Goal: Task Accomplishment & Management: Use online tool/utility

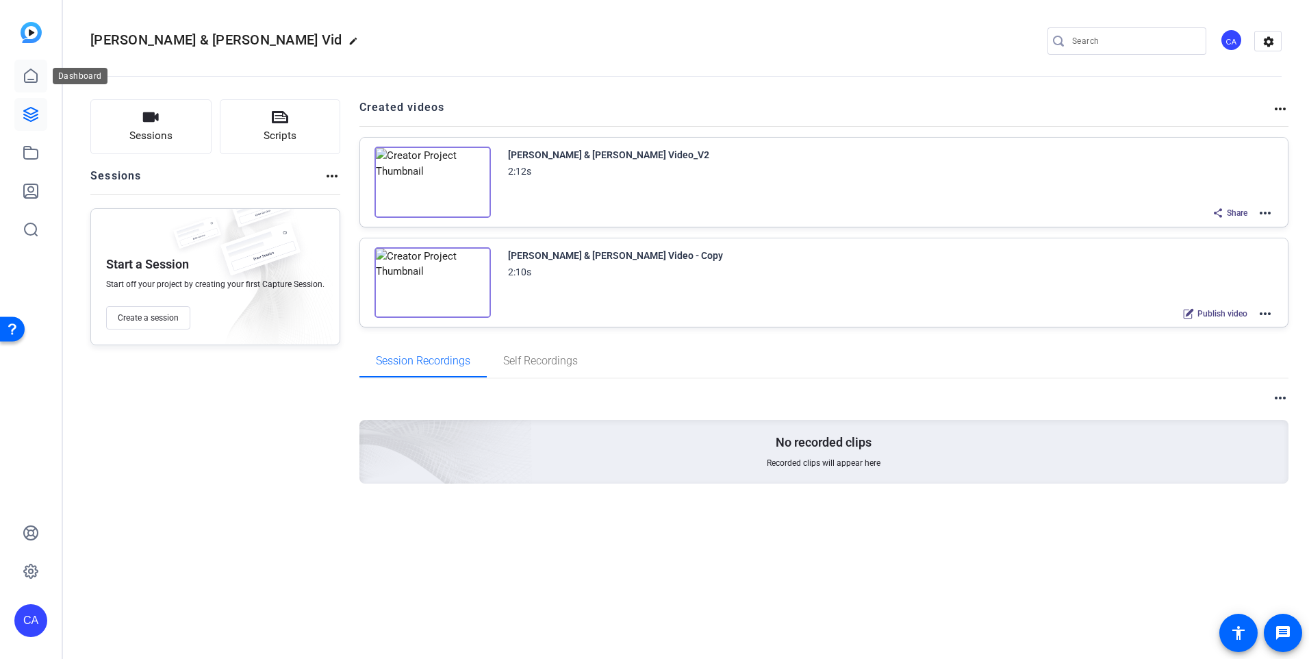
click at [36, 73] on icon at bounding box center [31, 75] width 12 height 13
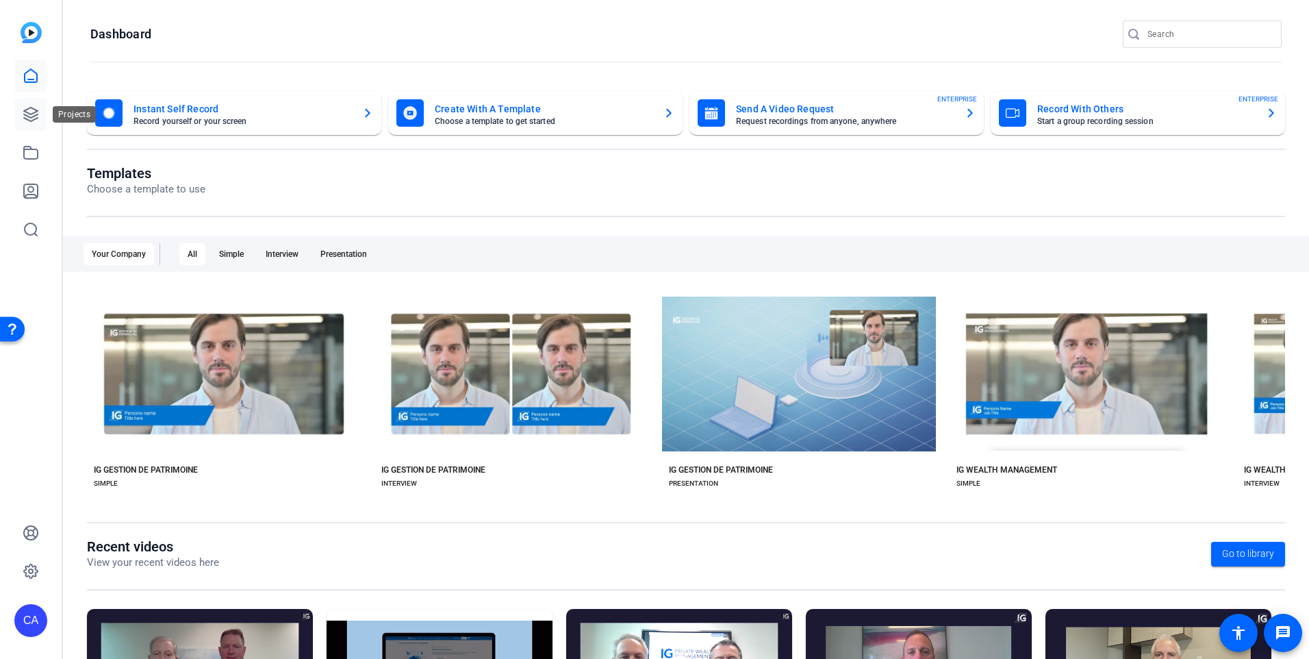
click at [40, 106] on link at bounding box center [30, 114] width 33 height 33
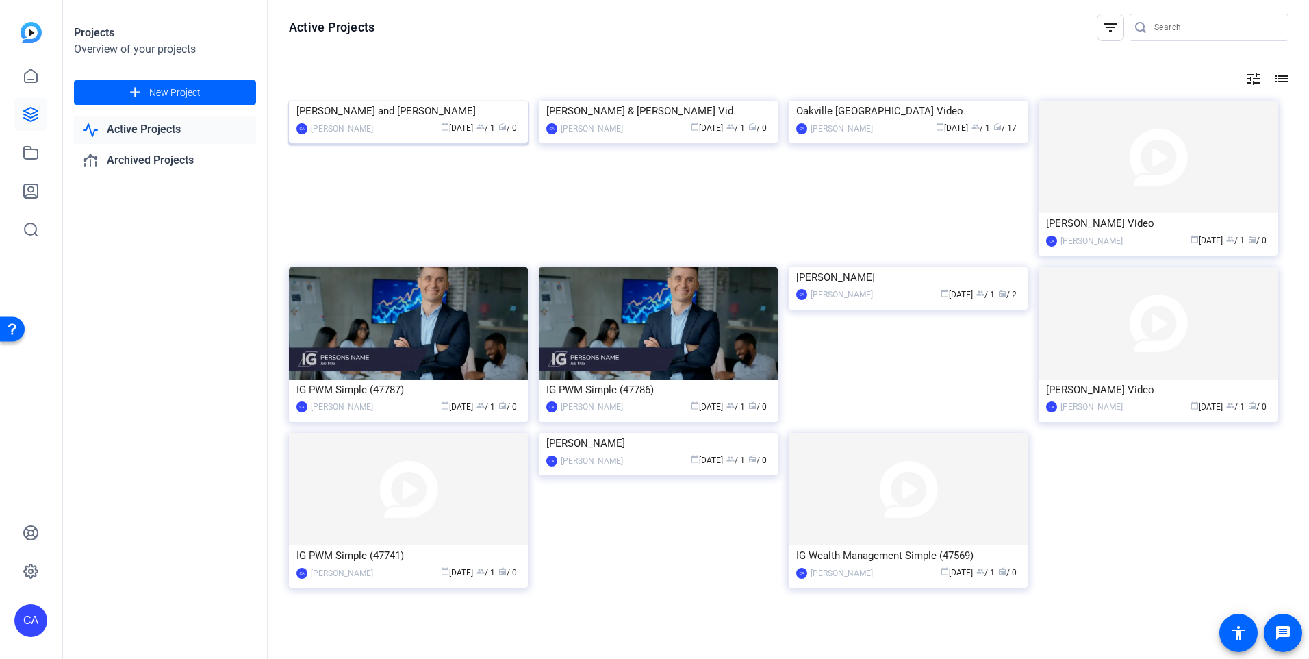
click at [458, 101] on img at bounding box center [408, 101] width 239 height 0
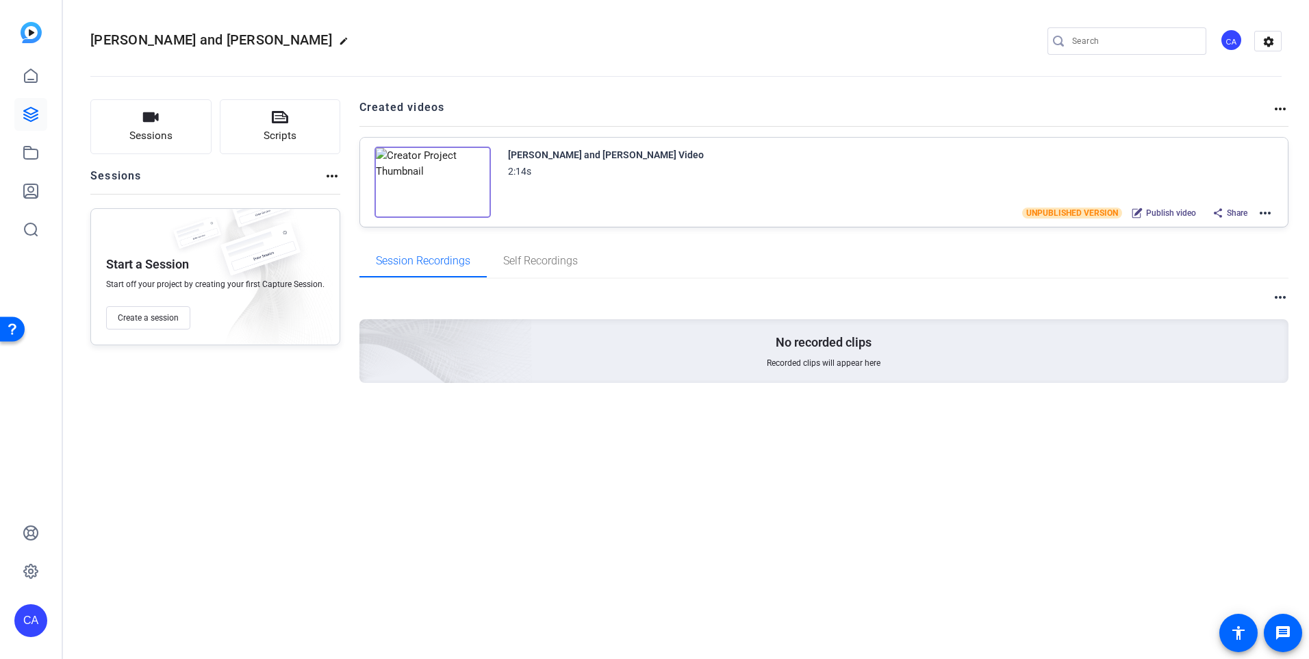
click at [1263, 210] on mat-icon "more_horiz" at bounding box center [1265, 213] width 16 height 16
click at [1229, 223] on span "Edit in Creator" at bounding box center [1214, 229] width 95 height 16
click at [36, 147] on icon at bounding box center [31, 152] width 16 height 16
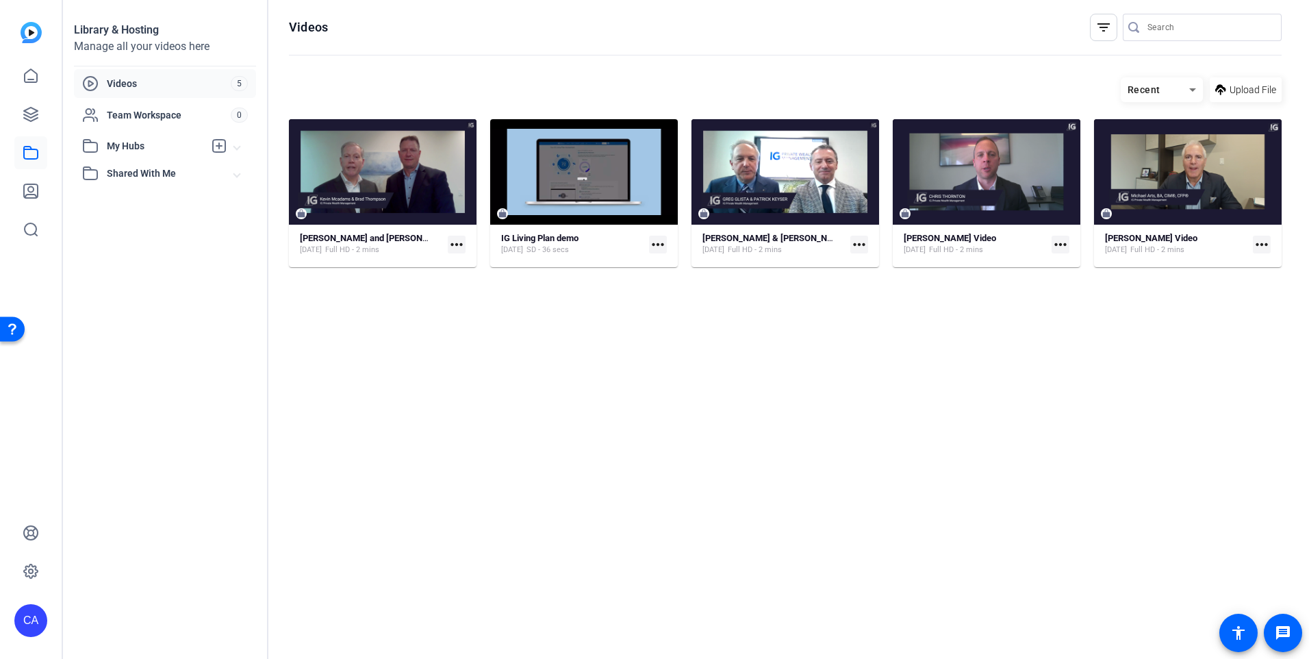
click at [864, 245] on mat-icon "more_horiz" at bounding box center [859, 245] width 18 height 18
click at [805, 281] on div at bounding box center [654, 329] width 1309 height 659
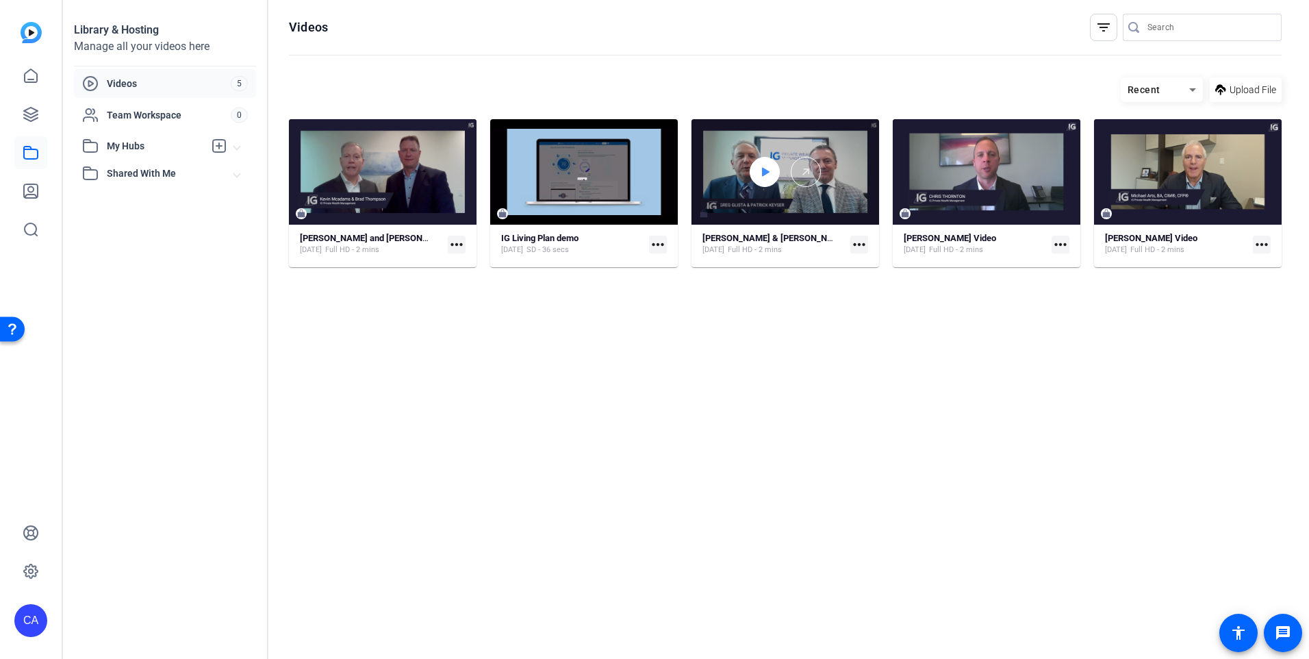
click at [771, 157] on div at bounding box center [765, 172] width 30 height 30
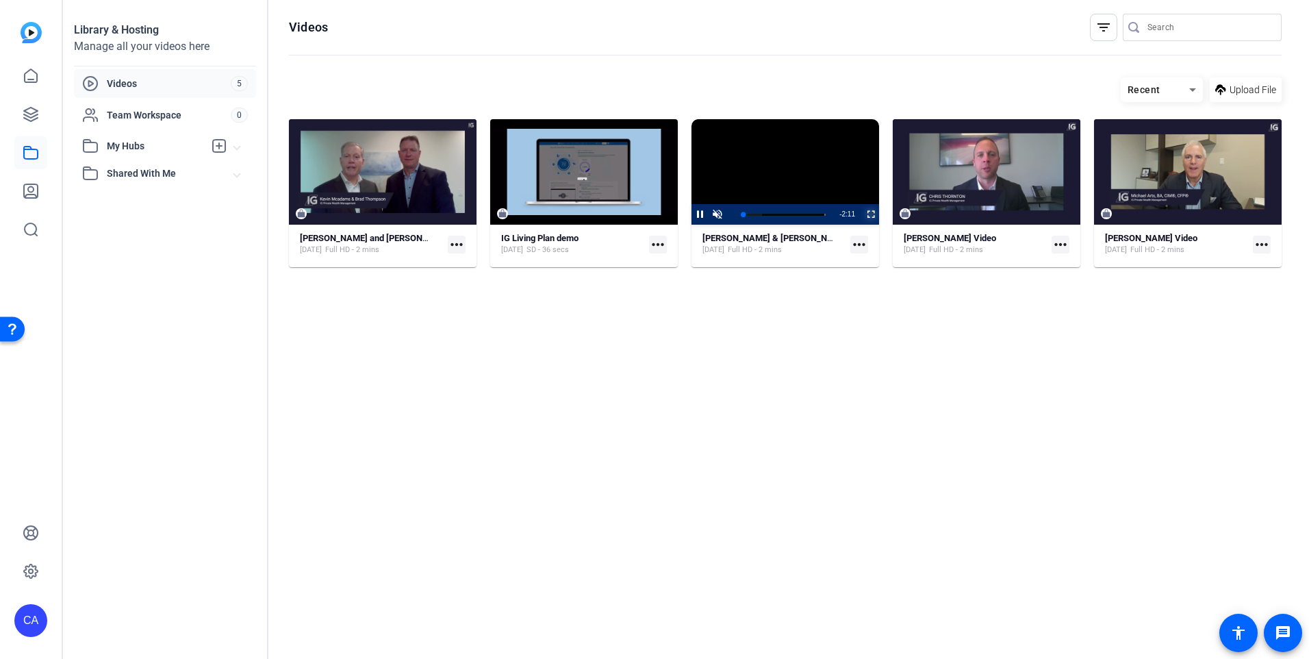
click at [862, 218] on span "Video Player" at bounding box center [862, 214] width 0 height 21
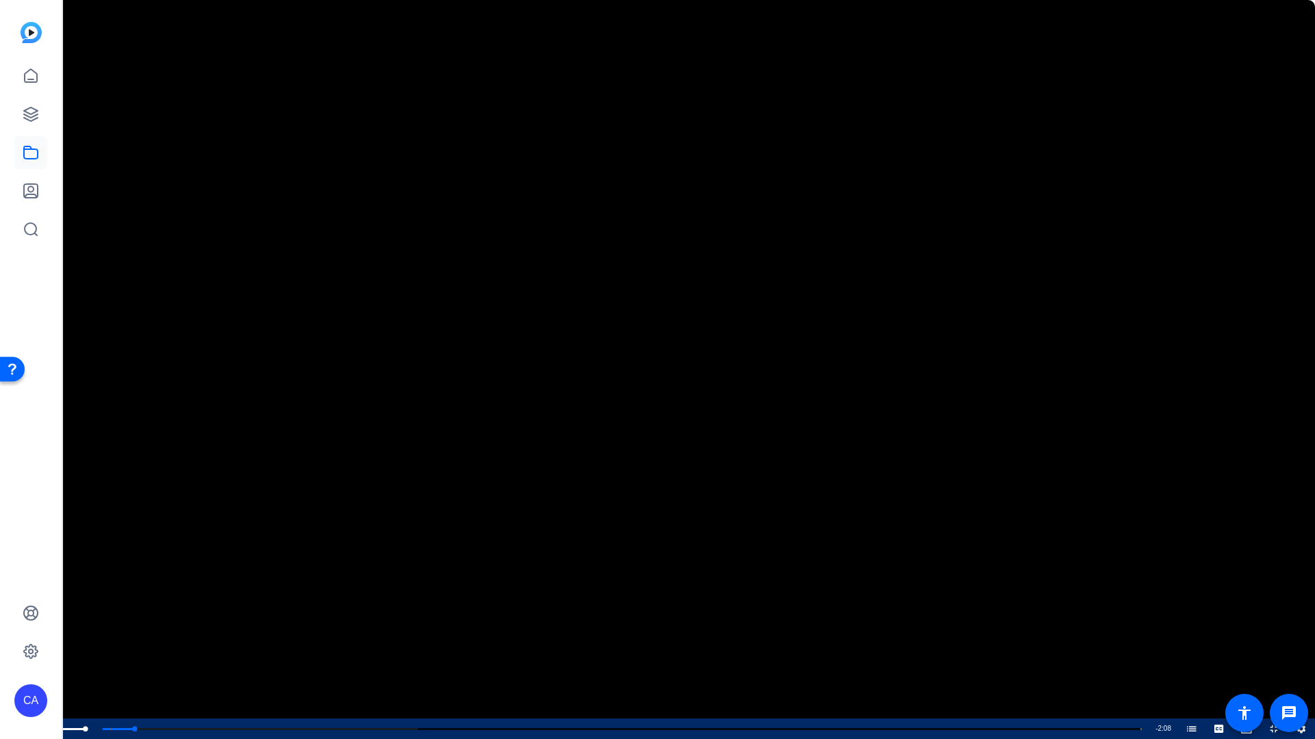
click at [45, 658] on span "Video Player" at bounding box center [40, 729] width 27 height 0
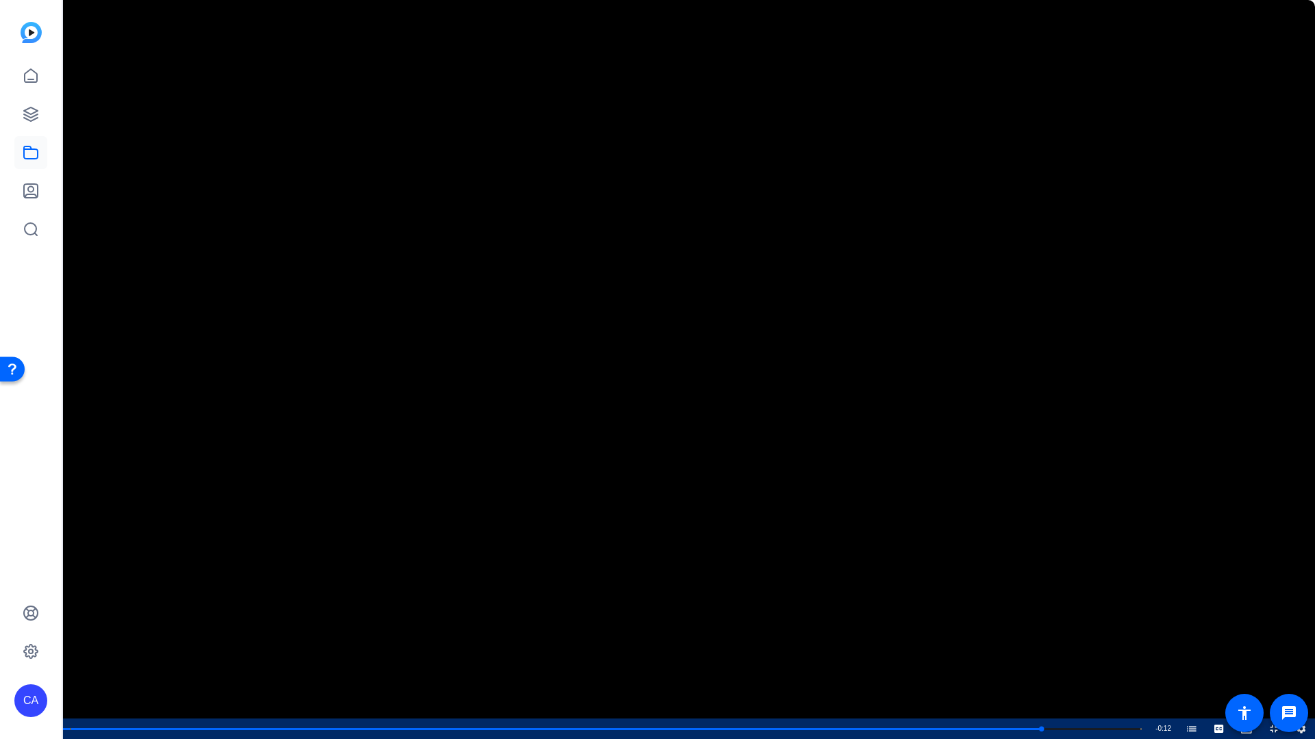
click at [0, 658] on span "Video Player" at bounding box center [0, 729] width 0 height 21
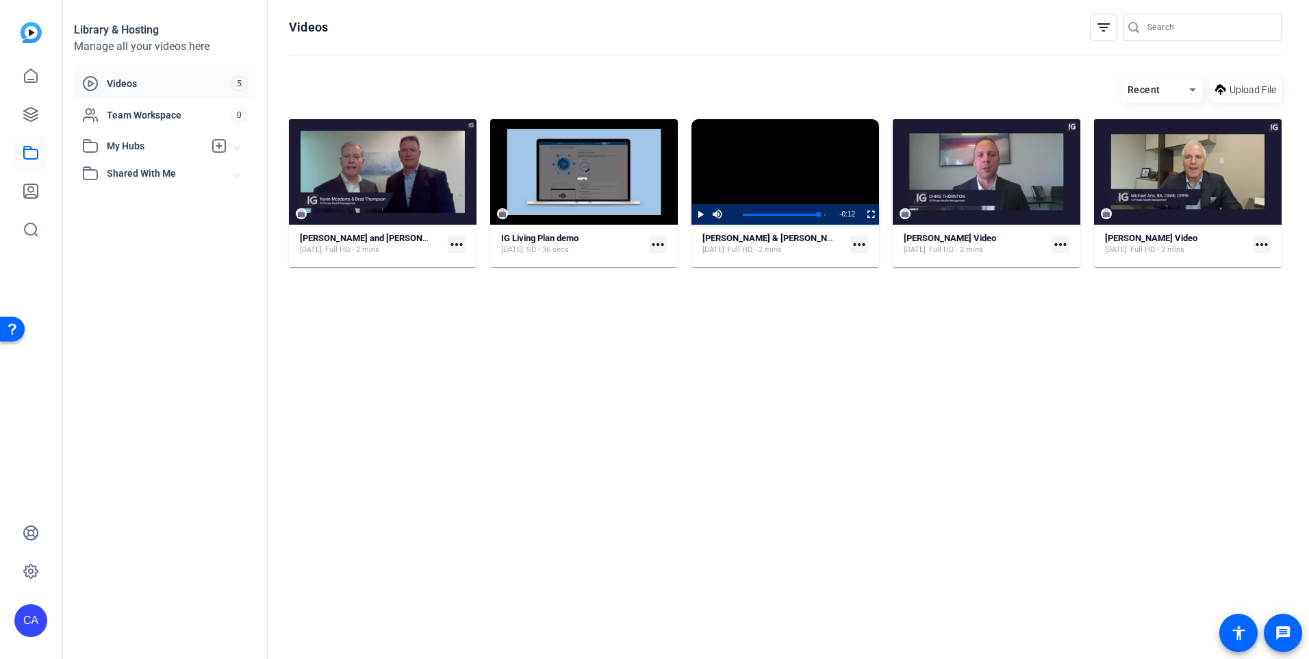
click at [476, 362] on hosting-listing "Recent Upload File [PERSON_NAME] and [PERSON_NAME] Video [DATE] Full HD - 2 min…" at bounding box center [785, 355] width 993 height 568
click at [344, 316] on hosting-listing "Recent Upload File [PERSON_NAME] and [PERSON_NAME] Video [DATE] Full HD - 2 min…" at bounding box center [785, 355] width 993 height 568
click at [322, 377] on hosting-listing "Recent Upload File [PERSON_NAME] and [PERSON_NAME] Video [DATE] Full HD - 2 min…" at bounding box center [785, 355] width 993 height 568
click at [574, 441] on hosting-listing "Recent Upload File [PERSON_NAME] and [PERSON_NAME] Video [DATE] Full HD - 2 min…" at bounding box center [785, 355] width 993 height 568
click at [273, 255] on div "Videos filter_list Recent Upload File [PERSON_NAME] and [PERSON_NAME] Video [DA…" at bounding box center [785, 329] width 1034 height 659
